Goal: Task Accomplishment & Management: Use online tool/utility

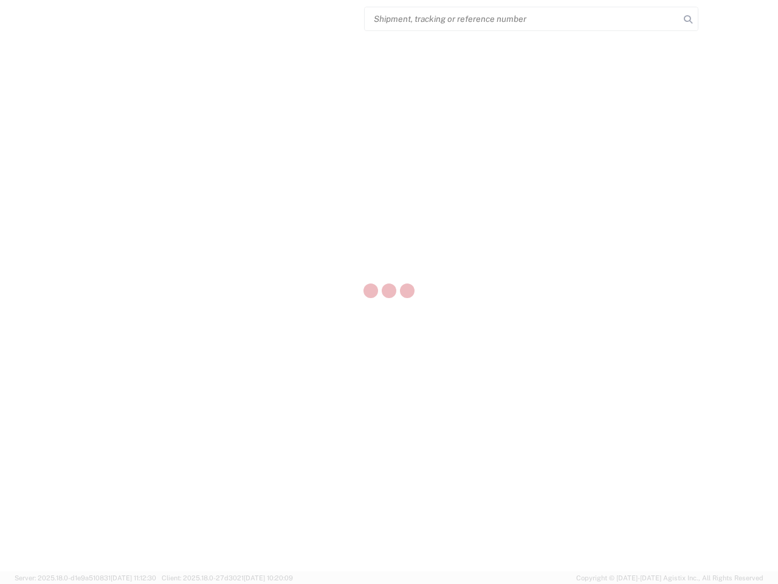
select select "US"
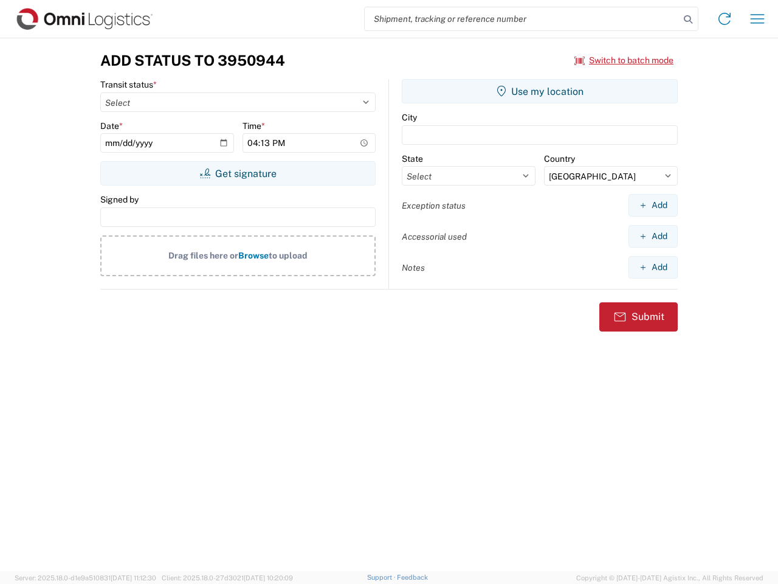
click at [522, 19] on input "search" at bounding box center [522, 18] width 315 height 23
click at [688, 19] on icon at bounding box center [688, 19] width 17 height 17
click at [725, 19] on icon at bounding box center [724, 18] width 19 height 19
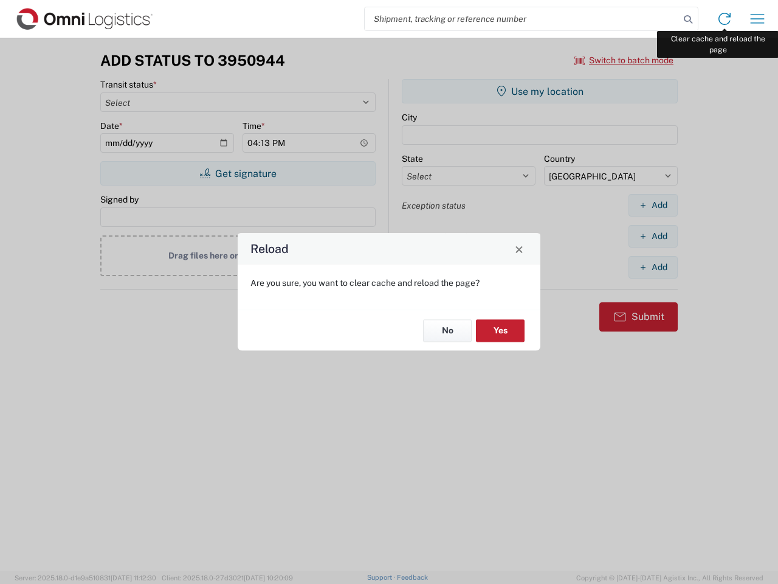
click at [758, 19] on div "Reload Are you sure, you want to clear cache and reload the page? No Yes" at bounding box center [389, 292] width 778 height 584
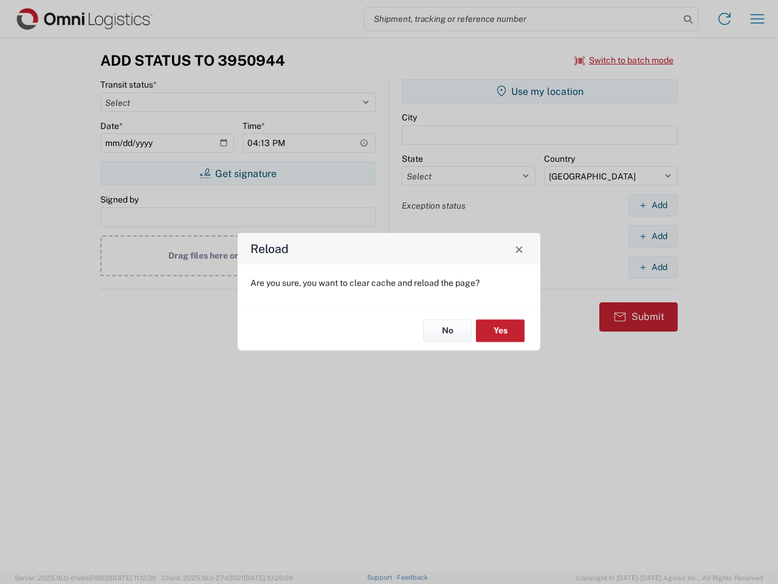
click at [624, 60] on div "Reload Are you sure, you want to clear cache and reload the page? No Yes" at bounding box center [389, 292] width 778 height 584
click at [238, 173] on div "Reload Are you sure, you want to clear cache and reload the page? No Yes" at bounding box center [389, 292] width 778 height 584
click at [540, 91] on div "Reload Are you sure, you want to clear cache and reload the page? No Yes" at bounding box center [389, 292] width 778 height 584
click at [653, 205] on div "Reload Are you sure, you want to clear cache and reload the page? No Yes" at bounding box center [389, 292] width 778 height 584
click at [653, 236] on div "Reload Are you sure, you want to clear cache and reload the page? No Yes" at bounding box center [389, 292] width 778 height 584
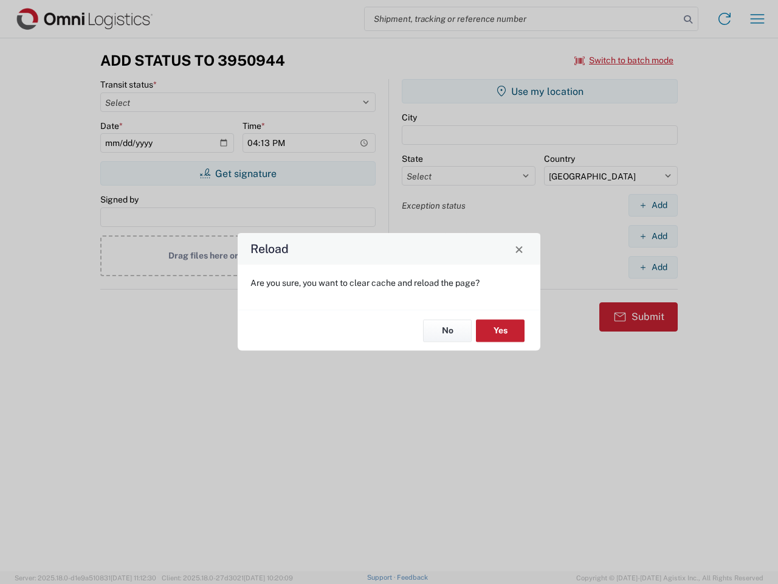
click at [653, 267] on div "Reload Are you sure, you want to clear cache and reload the page? No Yes" at bounding box center [389, 292] width 778 height 584
